Goal: Information Seeking & Learning: Learn about a topic

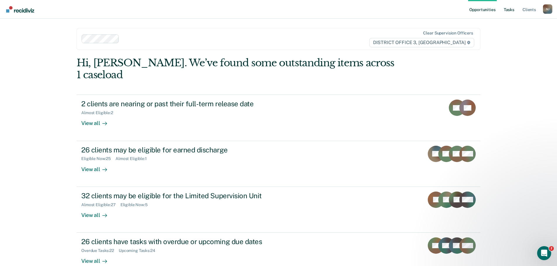
click at [510, 13] on link "Tasks" at bounding box center [508, 9] width 13 height 19
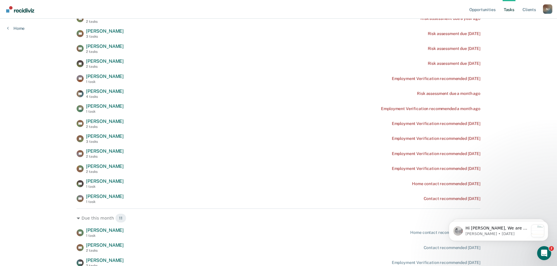
scroll to position [146, 0]
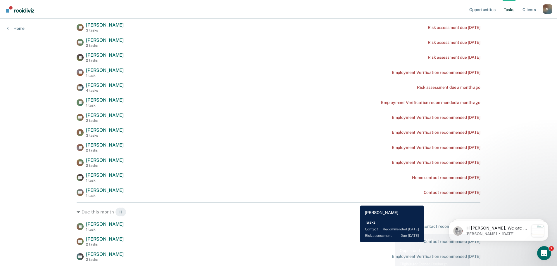
click at [355, 242] on div "TM [PERSON_NAME] 2 tasks Contact recommended [DATE]" at bounding box center [279, 241] width 404 height 10
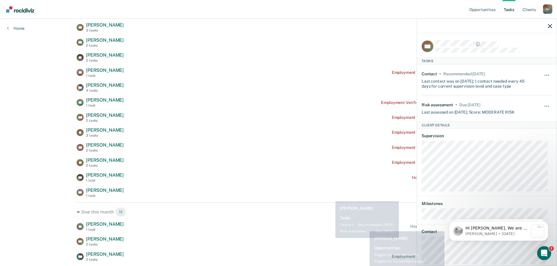
click at [331, 238] on div "TM [PERSON_NAME] 2 tasks Contact recommended [DATE]" at bounding box center [279, 241] width 404 height 10
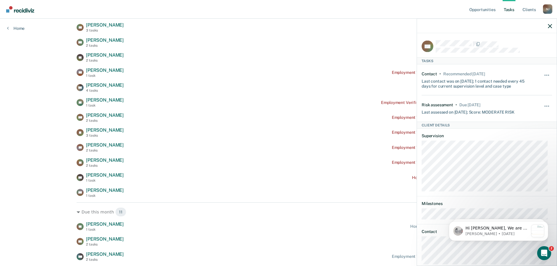
click at [548, 25] on div at bounding box center [487, 26] width 140 height 15
click at [549, 25] on icon "button" at bounding box center [550, 26] width 4 height 4
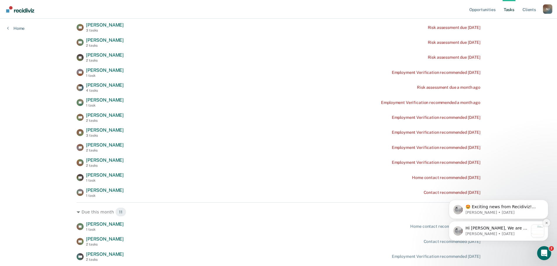
click at [545, 222] on icon "Dismiss notification" at bounding box center [546, 222] width 3 height 3
click at [546, 224] on icon "Dismiss notification" at bounding box center [546, 223] width 3 height 3
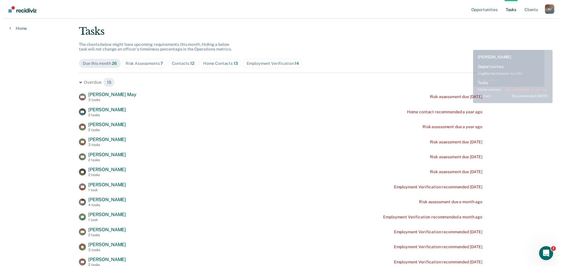
scroll to position [0, 0]
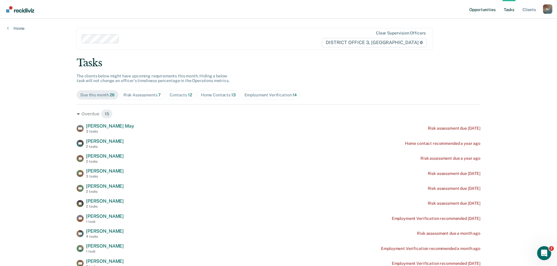
click at [477, 11] on link "Opportunities" at bounding box center [482, 9] width 28 height 19
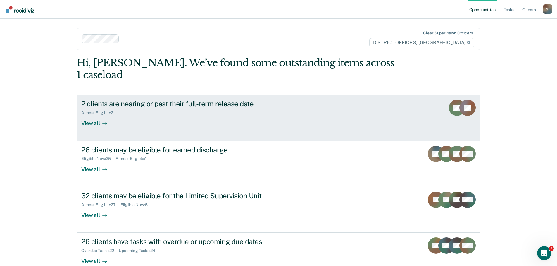
click at [112, 110] on div "Almost Eligible : 2" at bounding box center [99, 112] width 37 height 5
click at [454, 100] on div "BH" at bounding box center [457, 108] width 16 height 16
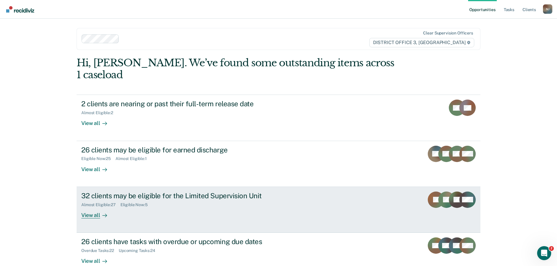
click at [156, 192] on div "32 clients may be eligible for the Limited Supervision Unit" at bounding box center [183, 196] width 205 height 8
